Goal: Transaction & Acquisition: Subscribe to service/newsletter

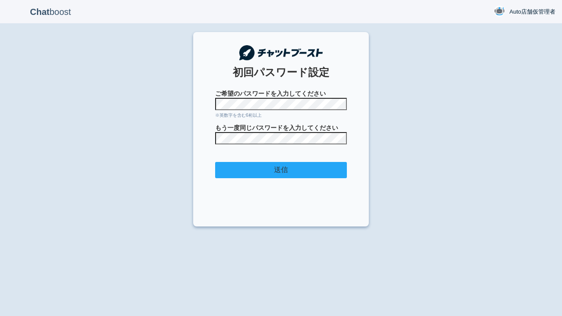
click at [281, 170] on input "送信" at bounding box center [281, 170] width 132 height 16
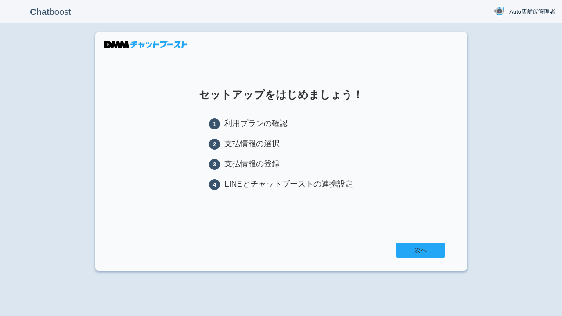
click at [420, 252] on link "次へ" at bounding box center [420, 250] width 49 height 15
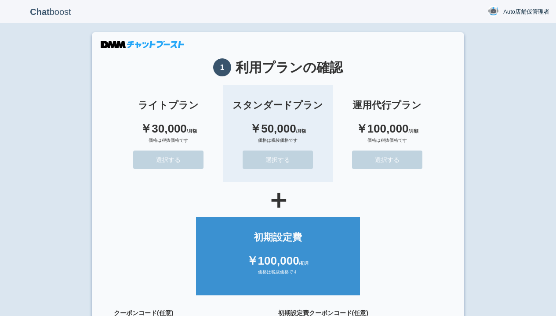
click at [278, 159] on button "選択する" at bounding box center [277, 160] width 70 height 18
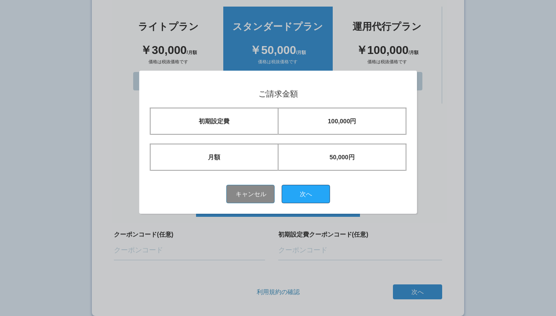
click at [309, 194] on button "次へ" at bounding box center [306, 194] width 48 height 18
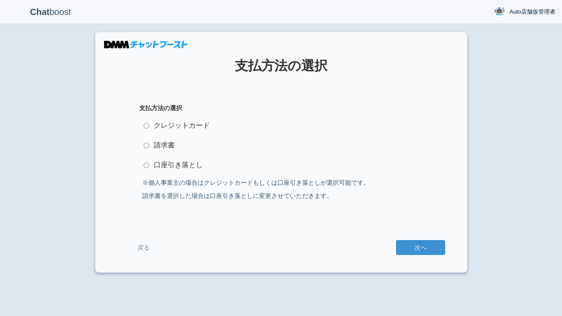
click at [281, 126] on label "クレジットカード" at bounding box center [281, 126] width 284 height 18
click at [149, 126] on input "クレジットカード" at bounding box center [147, 126] width 6 height 6
radio input "true"
click at [420, 248] on button "次へ" at bounding box center [420, 247] width 49 height 15
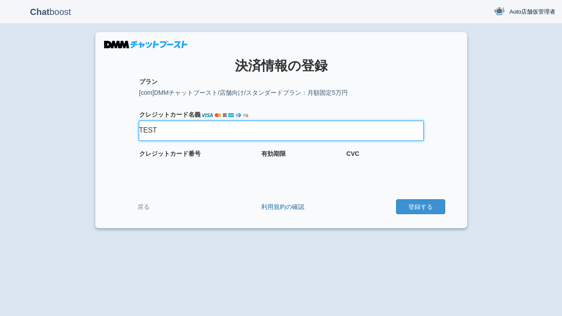
type input "TEST"
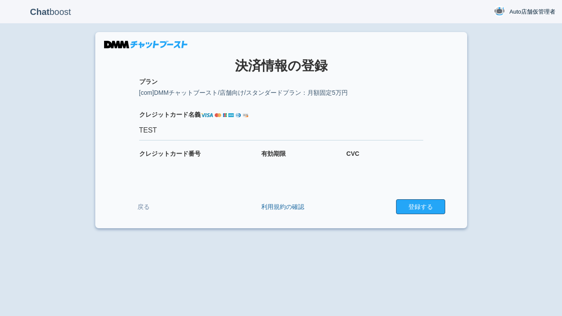
click at [420, 207] on button "登録する" at bounding box center [420, 206] width 49 height 15
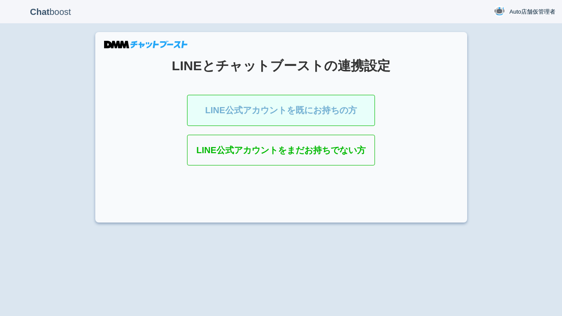
click at [220, 108] on link "LINE公式アカウントを既にお持ちの方" at bounding box center [281, 110] width 188 height 31
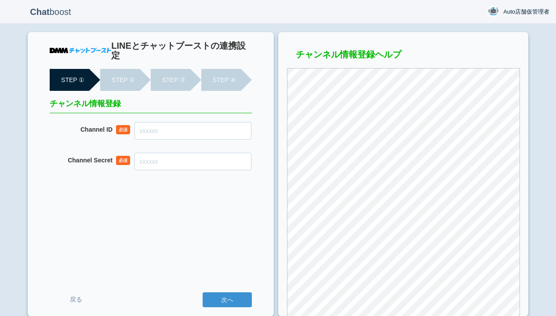
click at [150, 122] on input "Channel ID" at bounding box center [192, 131] width 117 height 18
paste input "2008265745"
type input "2008265745"
drag, startPoint x: 175, startPoint y: 151, endPoint x: 180, endPoint y: 152, distance: 4.6
click at [176, 153] on input "Channel Secret" at bounding box center [192, 162] width 117 height 18
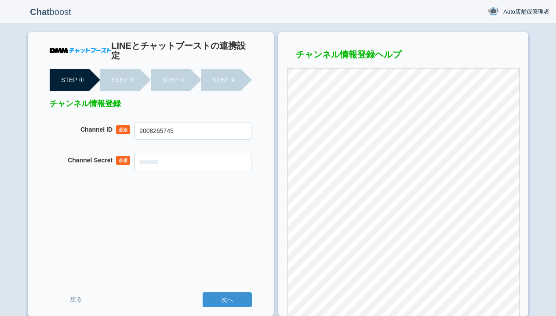
paste input "6c3f6d89be6d09d4adf5b6fa4fcce0ba"
type input "6c3f6d89be6d09d4adf5b6fa4fcce0ba"
click at [236, 299] on input "次へ" at bounding box center [227, 300] width 49 height 15
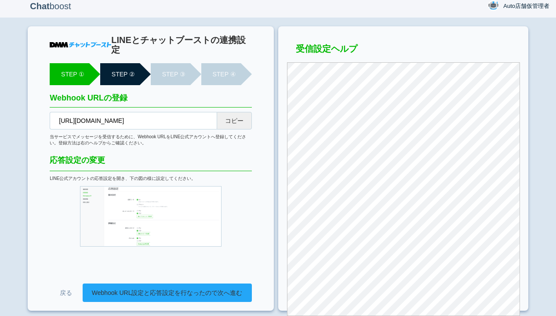
scroll to position [7, 0]
click at [203, 289] on link "Webhook URL設定と応答設定を行なったので次へ進む" at bounding box center [167, 293] width 169 height 18
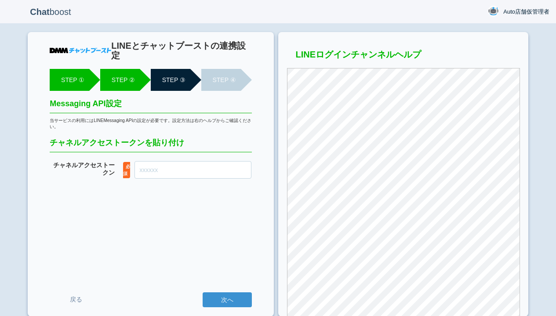
click at [212, 161] on input "チャネル アクセストークン" at bounding box center [192, 170] width 117 height 18
paste input "1ttRkm7wzkd6NiaZ0guIKJIbaP7b/yFvm8Ff7yWQu9lS+K+ZY9BZffXhxZppWaiYQ7j1Yo72+kuh1VR…"
type input "1ttRkm7wzkd6NiaZ0guIKJIbaP7b/yFvm8Ff7yWQu9lS+K+ZY9BZffXhxZppWaiYQ7j1Yo72+kuh1VR…"
click at [218, 297] on input "次へ" at bounding box center [227, 300] width 49 height 15
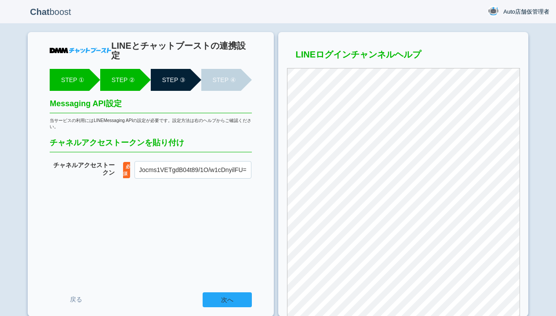
scroll to position [0, 0]
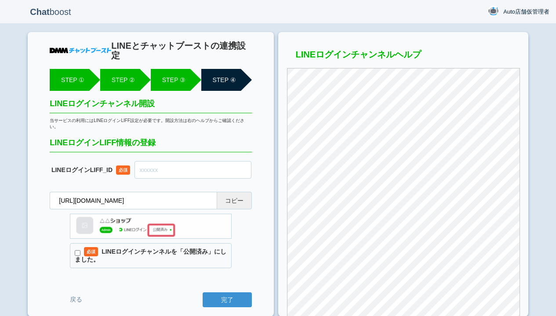
click at [126, 243] on label "必須 LINEログインチャンネルを「公開済み」にしました。" at bounding box center [150, 255] width 161 height 25
click at [80, 250] on input "必須 LINEログインチャンネルを「公開済み」にしました。" at bounding box center [78, 253] width 6 height 6
checkbox input "true"
click at [161, 161] on input "text" at bounding box center [192, 170] width 117 height 18
paste input "2008265754-odyeJ3nm"
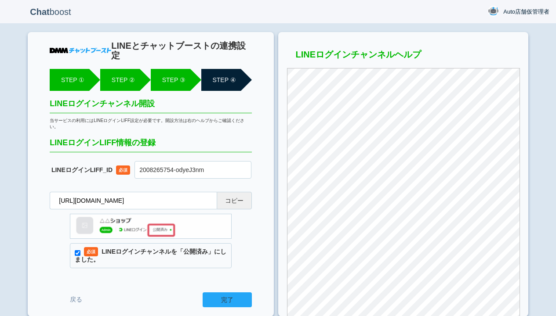
type input "2008265754-odyeJ3nm"
click at [212, 293] on input "完了" at bounding box center [227, 300] width 49 height 15
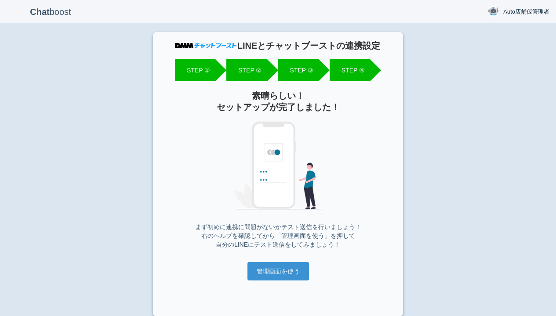
click at [246, 280] on div "管理画面を使う" at bounding box center [278, 271] width 206 height 18
click at [253, 272] on input "管理画面を使う" at bounding box center [277, 271] width 61 height 18
